Goal: Transaction & Acquisition: Subscribe to service/newsletter

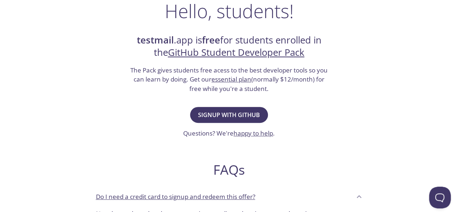
scroll to position [120, 0]
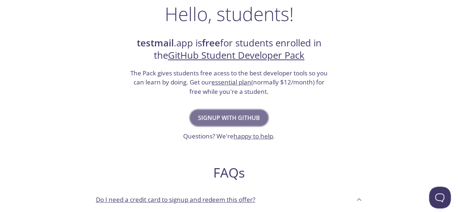
click at [241, 119] on span "Signup with GitHub" at bounding box center [229, 118] width 62 height 10
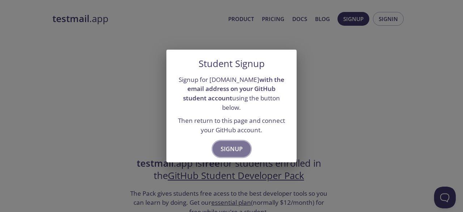
click at [237, 147] on span "Signup" at bounding box center [232, 149] width 22 height 10
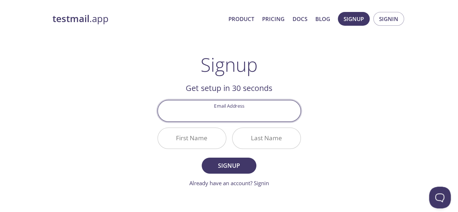
click at [232, 116] on input "Email Address" at bounding box center [229, 110] width 143 height 21
type input "[EMAIL_ADDRESS][DOMAIN_NAME]"
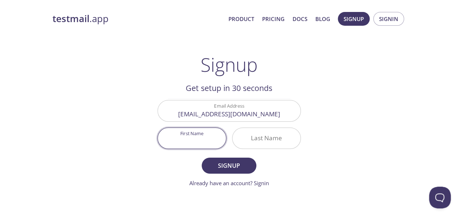
click at [190, 140] on input "First Name" at bounding box center [192, 138] width 68 height 21
type input "[PERSON_NAME]"
click at [244, 139] on input "Last Name" at bounding box center [266, 138] width 68 height 21
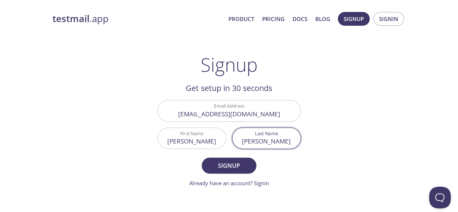
type input "[PERSON_NAME]"
click at [229, 174] on form "Email Address dariasdavis@student.purdueglobal.edu First Name Darias Last Name …" at bounding box center [228, 143] width 143 height 87
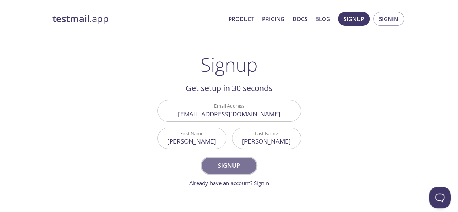
click at [229, 166] on span "Signup" at bounding box center [229, 165] width 38 height 10
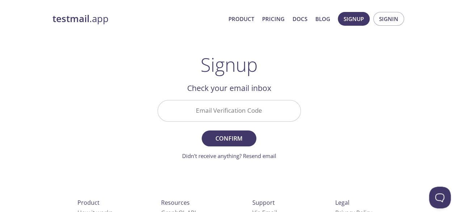
click at [211, 112] on input "Email Verification Code" at bounding box center [229, 110] width 143 height 21
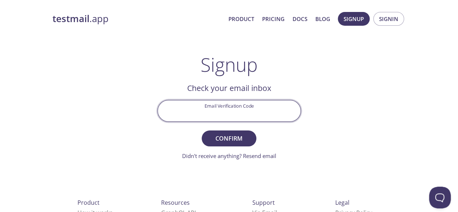
paste input "B8S96UV"
type input "B8S96UV"
click at [230, 135] on span "Confirm" at bounding box center [229, 138] width 38 height 10
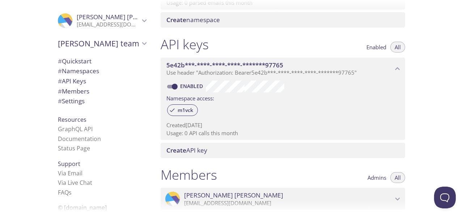
scroll to position [3, 0]
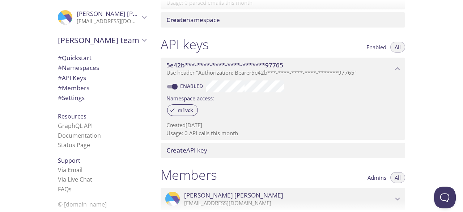
click at [109, 127] on li "GraphQL API" at bounding box center [102, 125] width 88 height 9
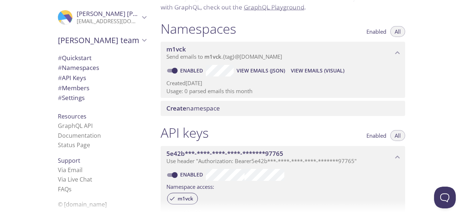
scroll to position [0, 0]
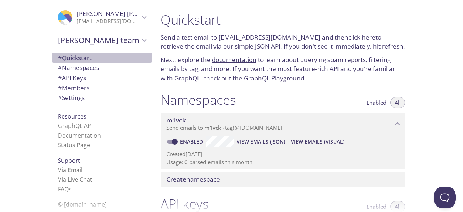
click at [73, 57] on span "# Quickstart" at bounding box center [75, 58] width 34 height 8
click at [91, 101] on span "# Settings" at bounding box center [102, 97] width 88 height 9
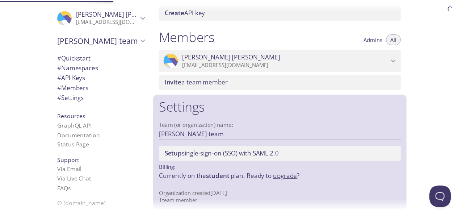
scroll to position [303, 0]
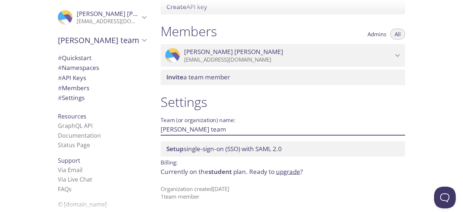
click at [214, 130] on input "Darias's team" at bounding box center [271, 129] width 221 height 12
type input "D"
type input "Hackers Heaven"
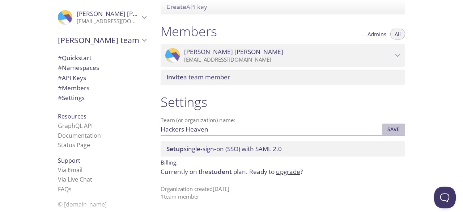
click at [399, 128] on span "Save" at bounding box center [394, 129] width 20 height 9
click at [245, 150] on span "Setup single-sign-on (SSO) with SAML 2.0" at bounding box center [223, 148] width 115 height 8
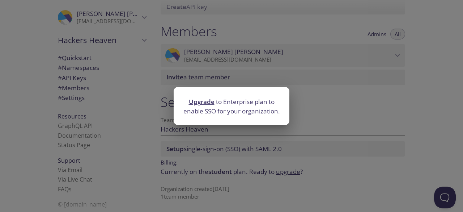
click at [197, 101] on link "Upgrade" at bounding box center [202, 101] width 26 height 8
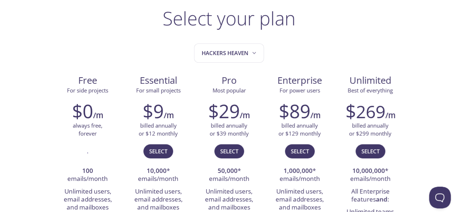
scroll to position [47, 0]
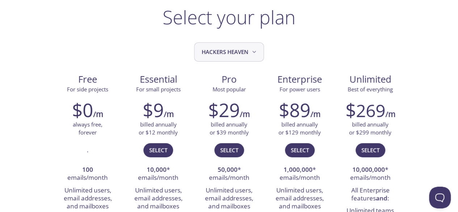
click at [226, 57] on button "Hackers Heaven" at bounding box center [229, 51] width 70 height 19
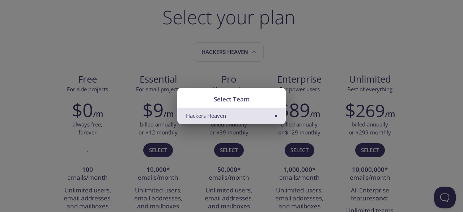
click at [213, 56] on div "Select Team Hackers Heaven" at bounding box center [231, 106] width 463 height 212
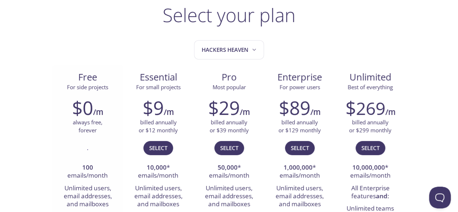
scroll to position [0, 0]
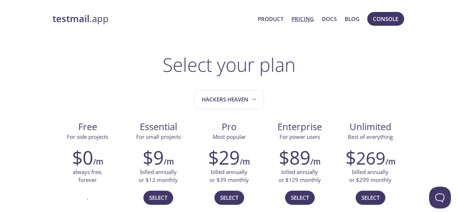
click at [77, 17] on strong "testmail" at bounding box center [70, 18] width 37 height 13
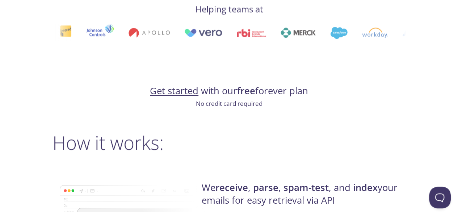
scroll to position [409, 0]
click at [166, 92] on link "Get started" at bounding box center [174, 91] width 48 height 13
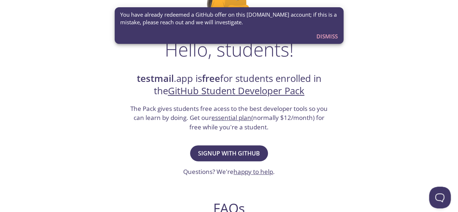
scroll to position [87, 0]
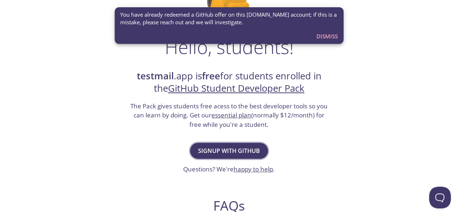
click at [233, 149] on span "Signup with GitHub" at bounding box center [229, 150] width 62 height 10
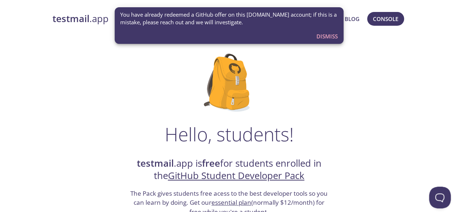
click at [321, 32] on span "Dismiss" at bounding box center [326, 35] width 21 height 9
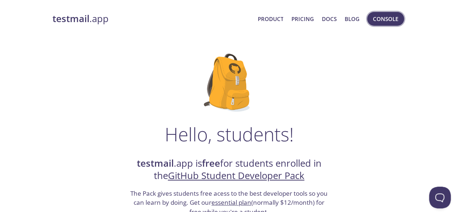
click at [384, 18] on span "Console" at bounding box center [385, 18] width 25 height 9
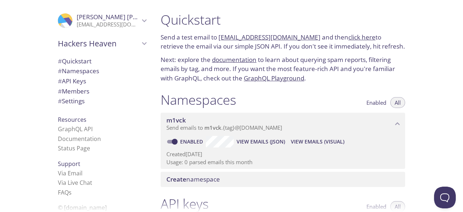
click at [373, 102] on span "Enabled" at bounding box center [377, 102] width 20 height 0
click at [396, 102] on span "All" at bounding box center [398, 102] width 6 height 0
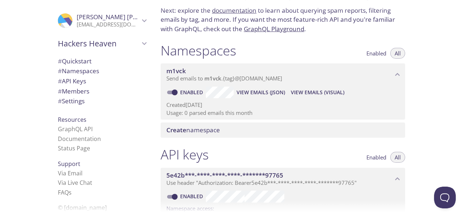
scroll to position [50, 0]
click at [197, 77] on span "Send emails to m1vck . {tag} @[DOMAIN_NAME]" at bounding box center [224, 77] width 116 height 7
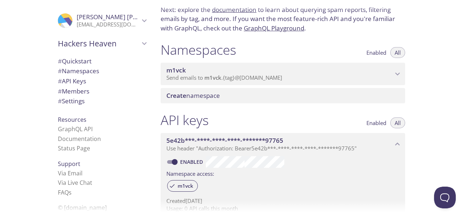
click at [203, 99] on span "Create namespace" at bounding box center [193, 95] width 54 height 8
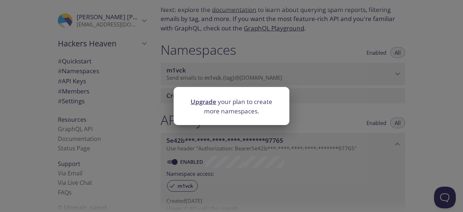
click at [318, 114] on div "Upgrade your plan to create more namespaces." at bounding box center [231, 106] width 463 height 212
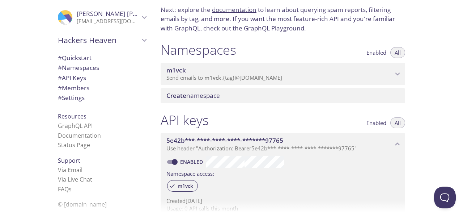
scroll to position [3, 0]
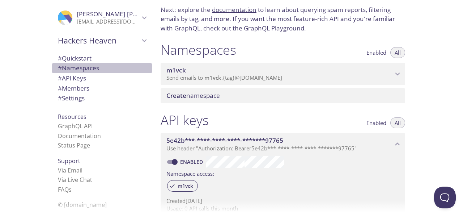
click at [78, 72] on span "# Namespaces" at bounding box center [102, 67] width 88 height 9
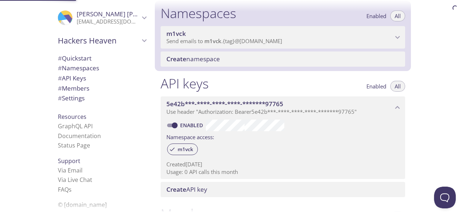
scroll to position [91, 0]
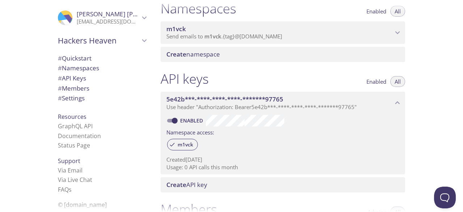
click at [77, 100] on span "# Settings" at bounding box center [71, 98] width 27 height 8
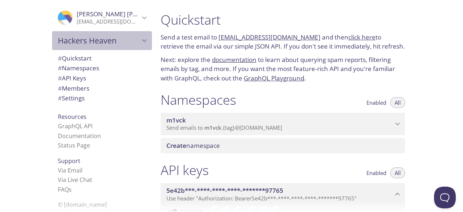
click at [134, 41] on span "Hackers Heaven" at bounding box center [99, 40] width 82 height 10
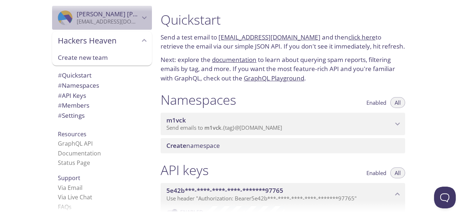
click at [112, 16] on span "[PERSON_NAME]" at bounding box center [108, 14] width 63 height 8
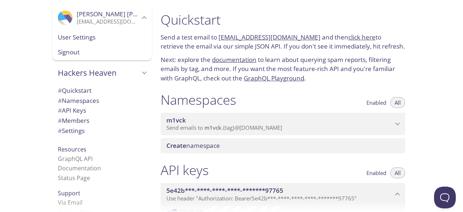
click at [88, 37] on span "User Settings" at bounding box center [102, 37] width 88 height 9
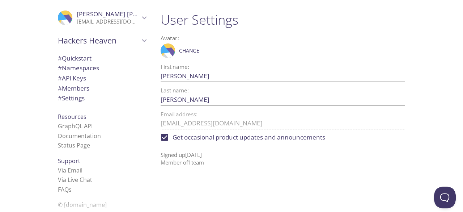
click at [226, 135] on span "Get occasional product updates and announcements" at bounding box center [249, 136] width 153 height 9
click at [173, 135] on input "Get occasional product updates and announcements" at bounding box center [165, 137] width 16 height 16
checkbox input "false"
click at [76, 67] on span "# Namespaces" at bounding box center [78, 68] width 41 height 8
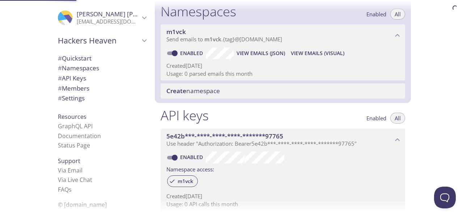
scroll to position [91, 0]
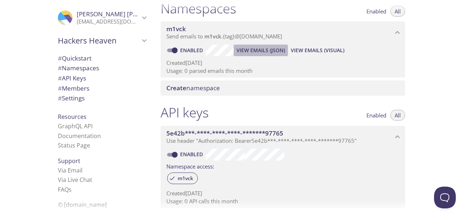
click at [249, 49] on span "View Emails (JSON)" at bounding box center [261, 50] width 48 height 9
